Goal: Task Accomplishment & Management: Complete application form

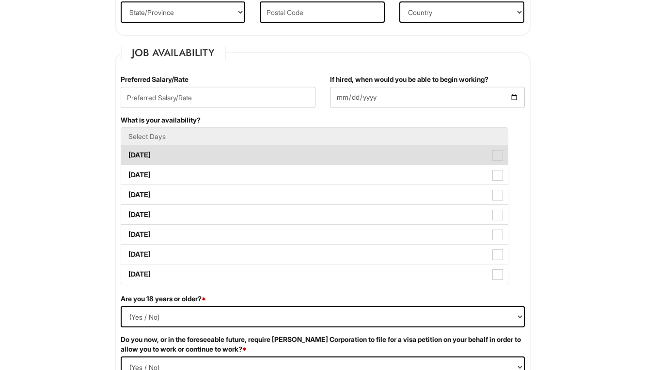
scroll to position [402, 0]
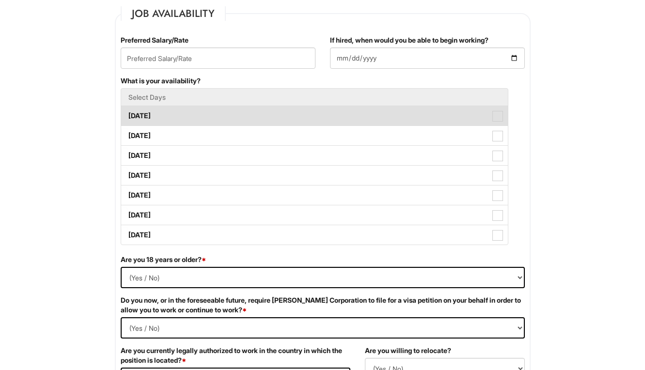
click at [221, 124] on label "[DATE]" at bounding box center [314, 115] width 387 height 19
click at [127, 114] on Available_Monday "[DATE]" at bounding box center [124, 111] width 6 height 6
click at [221, 123] on label "[DATE]" at bounding box center [314, 115] width 387 height 19
click at [127, 114] on Available_Monday "[DATE]" at bounding box center [124, 111] width 6 height 6
click at [221, 123] on label "[DATE]" at bounding box center [314, 115] width 387 height 19
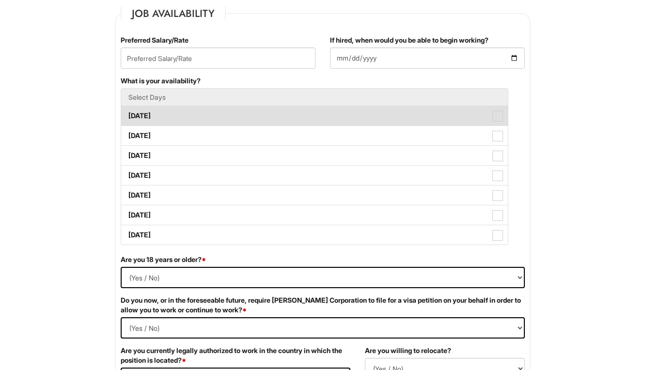
click at [127, 114] on Available_Monday "[DATE]" at bounding box center [124, 111] width 6 height 6
checkbox Available_Monday "true"
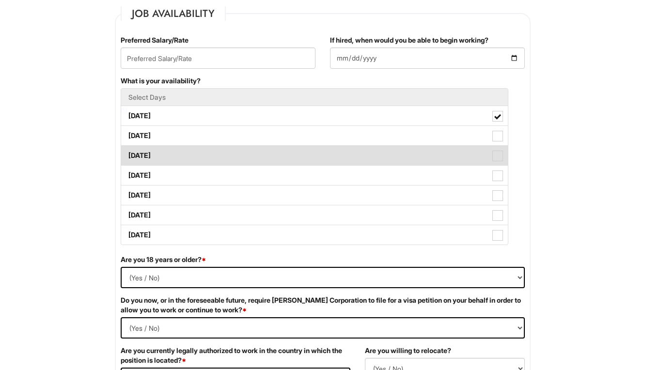
click at [217, 146] on label "[DATE]" at bounding box center [314, 155] width 387 height 19
click at [127, 148] on Available_Wednesday "[DATE]" at bounding box center [124, 151] width 6 height 6
checkbox Available_Wednesday "true"
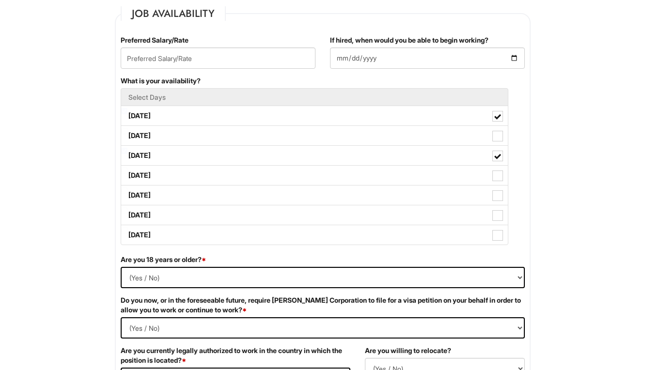
click at [222, 95] on h5 "Select Days" at bounding box center [314, 97] width 372 height 7
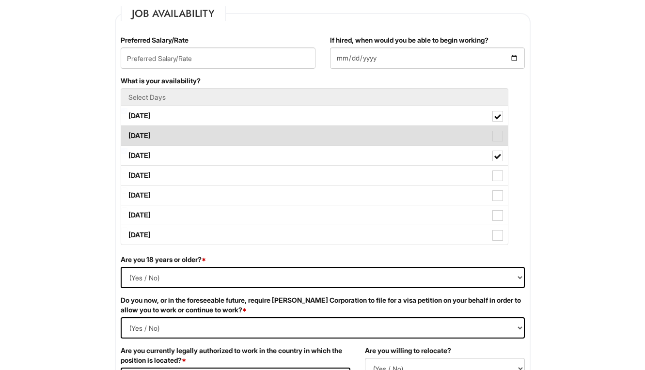
click at [498, 136] on span at bounding box center [497, 136] width 11 height 11
click at [127, 134] on Available_Tuesday "[DATE]" at bounding box center [124, 131] width 6 height 6
checkbox Available_Tuesday "true"
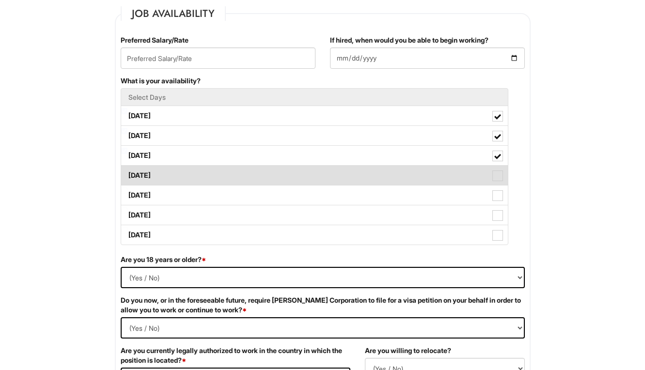
click at [500, 175] on span at bounding box center [497, 176] width 11 height 11
click at [127, 174] on Available_Thursday "[DATE]" at bounding box center [124, 171] width 6 height 6
checkbox Available_Thursday "true"
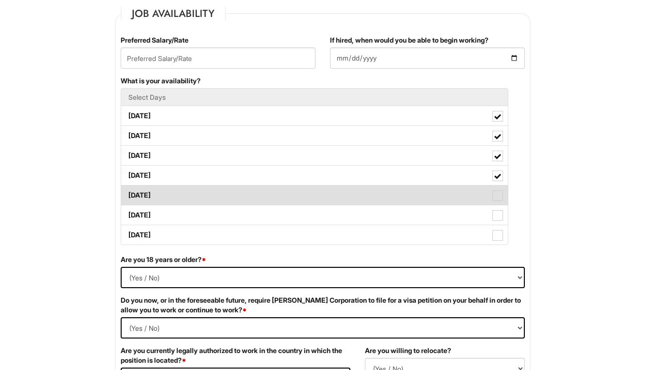
click at [499, 198] on span at bounding box center [497, 195] width 11 height 11
click at [127, 194] on Available_Friday "[DATE]" at bounding box center [124, 191] width 6 height 6
checkbox Available_Friday "true"
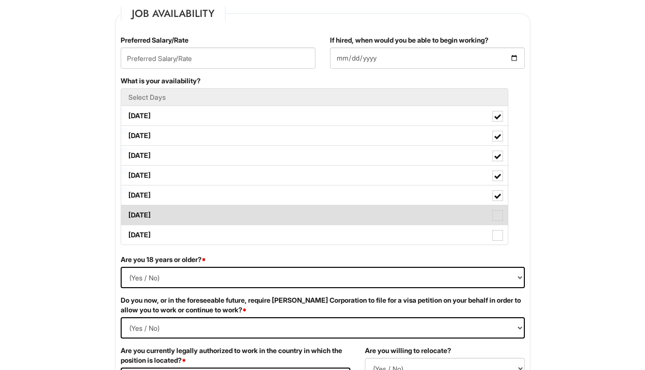
click at [498, 218] on span at bounding box center [497, 215] width 11 height 11
click at [127, 214] on Available_Saturday "[DATE]" at bounding box center [124, 210] width 6 height 6
checkbox Available_Saturday "true"
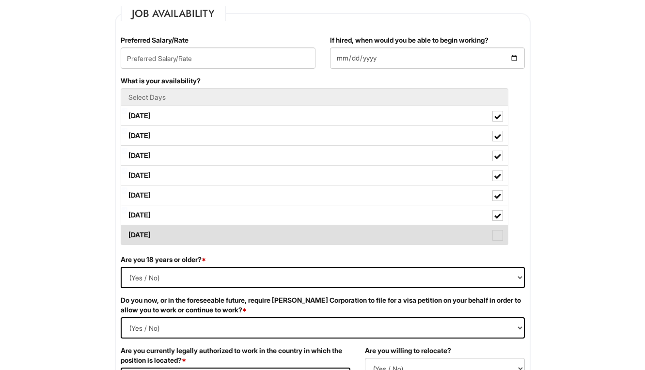
click at [498, 237] on span at bounding box center [497, 235] width 11 height 11
click at [127, 234] on Available_Sunday "[DATE]" at bounding box center [124, 230] width 6 height 6
checkbox Available_Sunday "true"
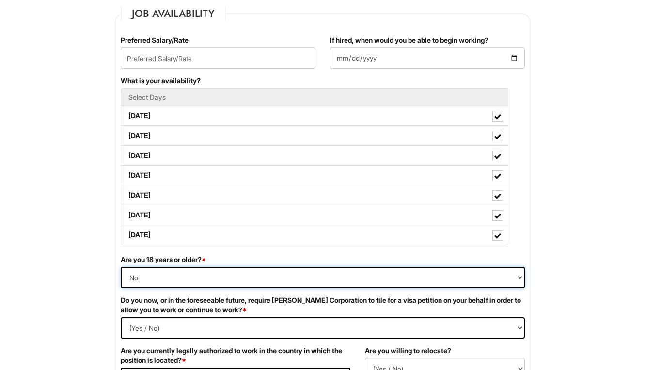
select select "Yes"
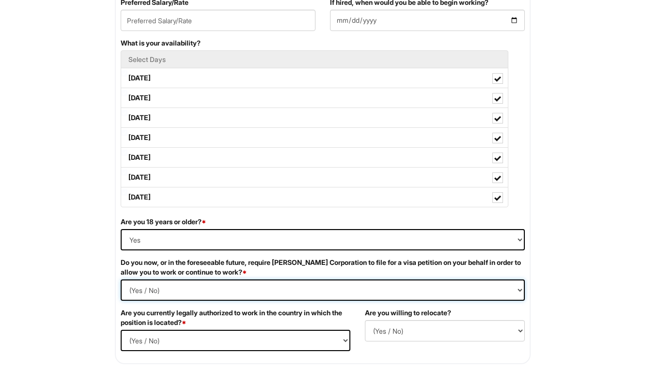
select Required "No"
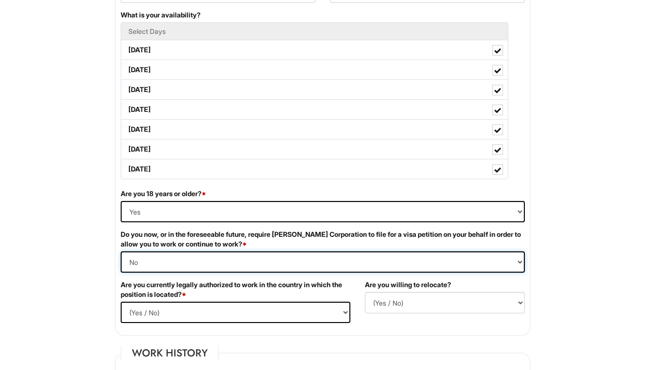
scroll to position [468, 0]
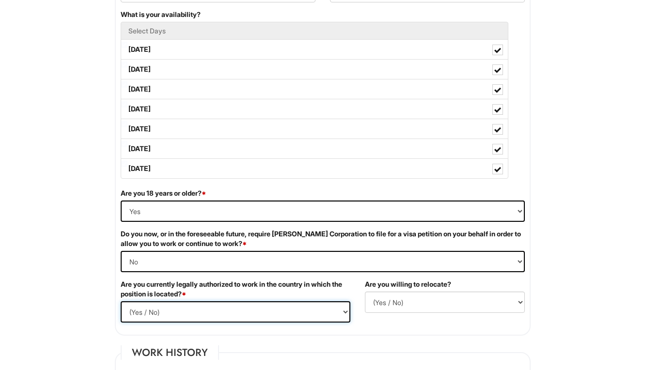
select select "Yes"
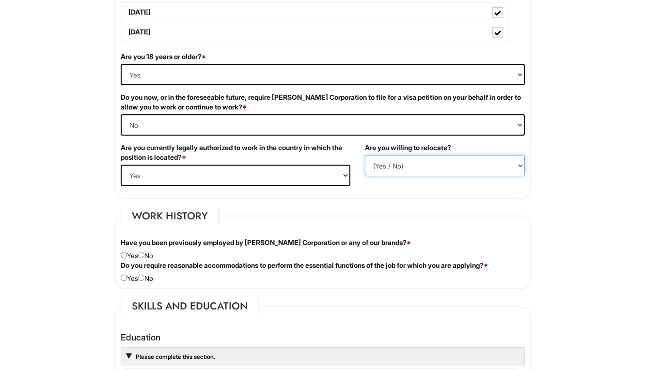
scroll to position [607, 0]
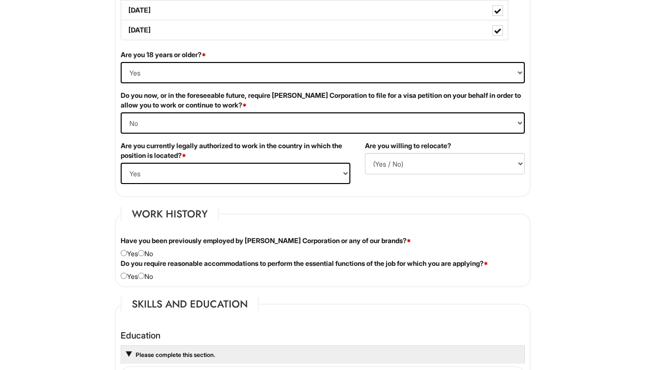
click at [144, 253] on input "radio" at bounding box center [141, 253] width 6 height 6
radio input "true"
click at [143, 276] on input "radio" at bounding box center [141, 276] width 6 height 6
radio input "true"
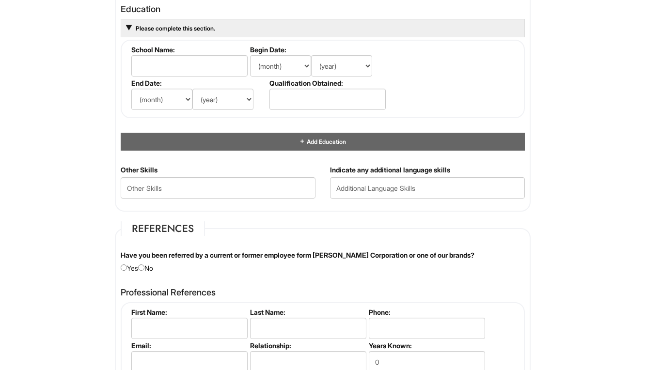
scroll to position [934, 0]
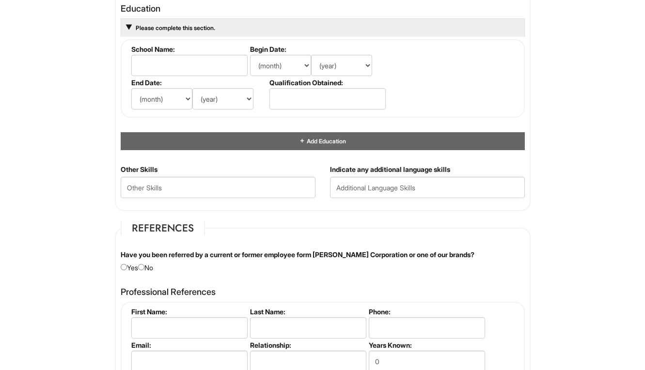
click at [144, 267] on input "radio" at bounding box center [141, 267] width 6 height 6
radio input "true"
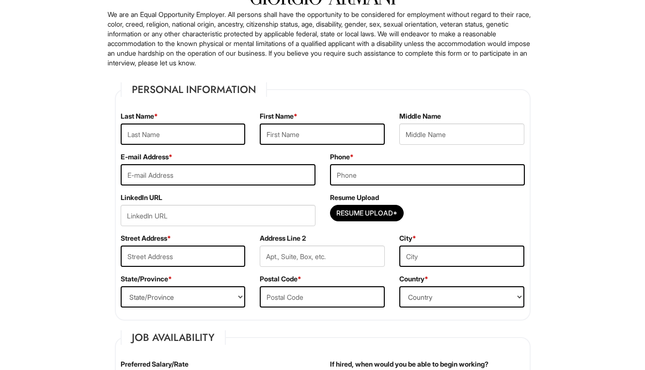
scroll to position [33, 0]
